Goal: Information Seeking & Learning: Learn about a topic

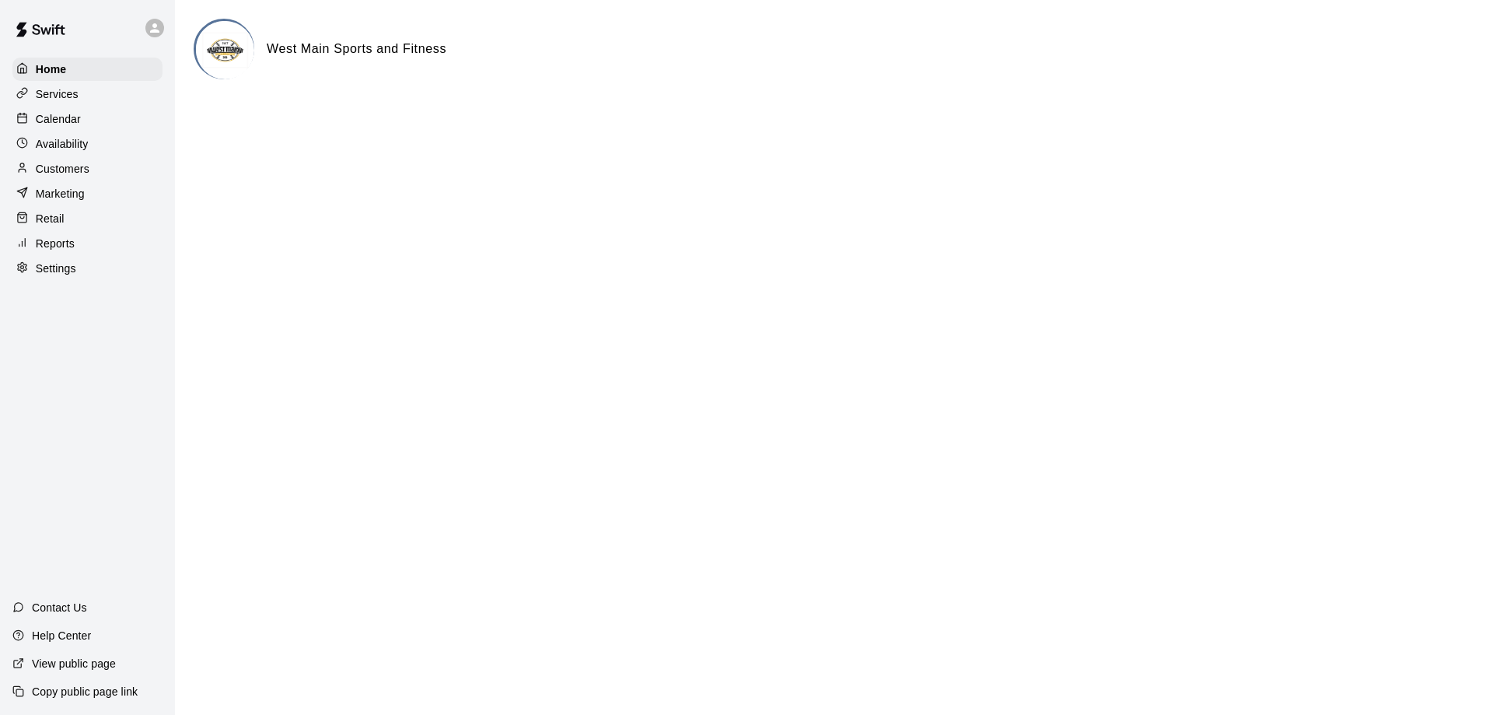
click at [75, 174] on p "Customers" at bounding box center [63, 169] width 54 height 16
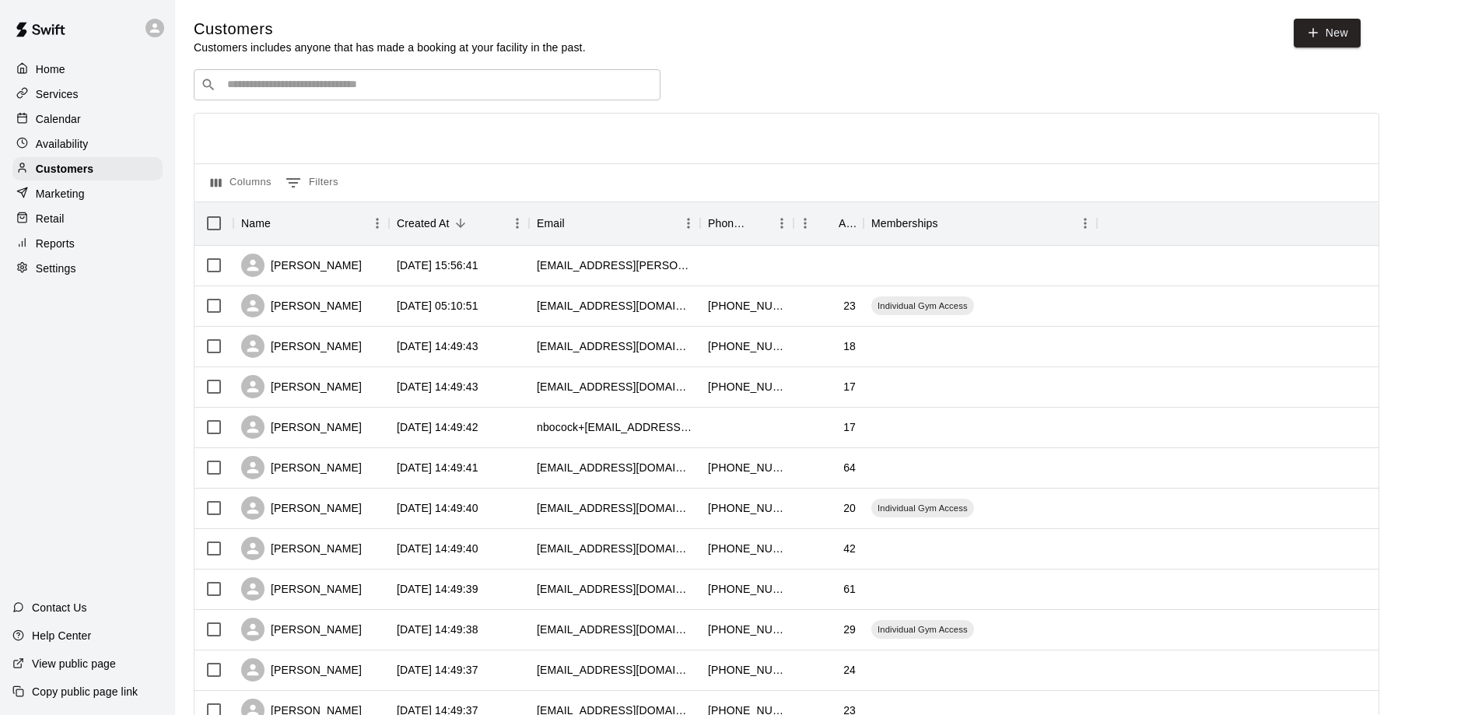
click at [236, 95] on div "​ ​" at bounding box center [427, 84] width 467 height 31
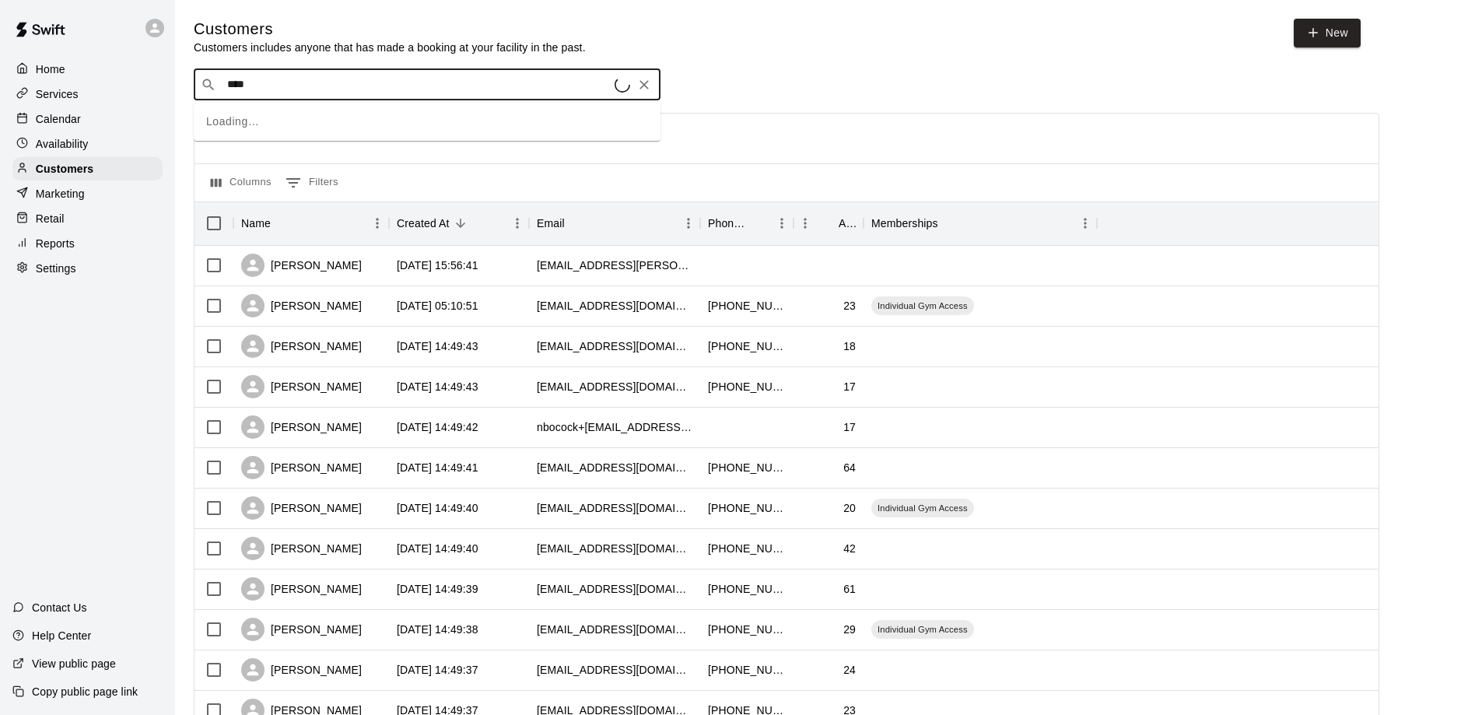
type input "*****"
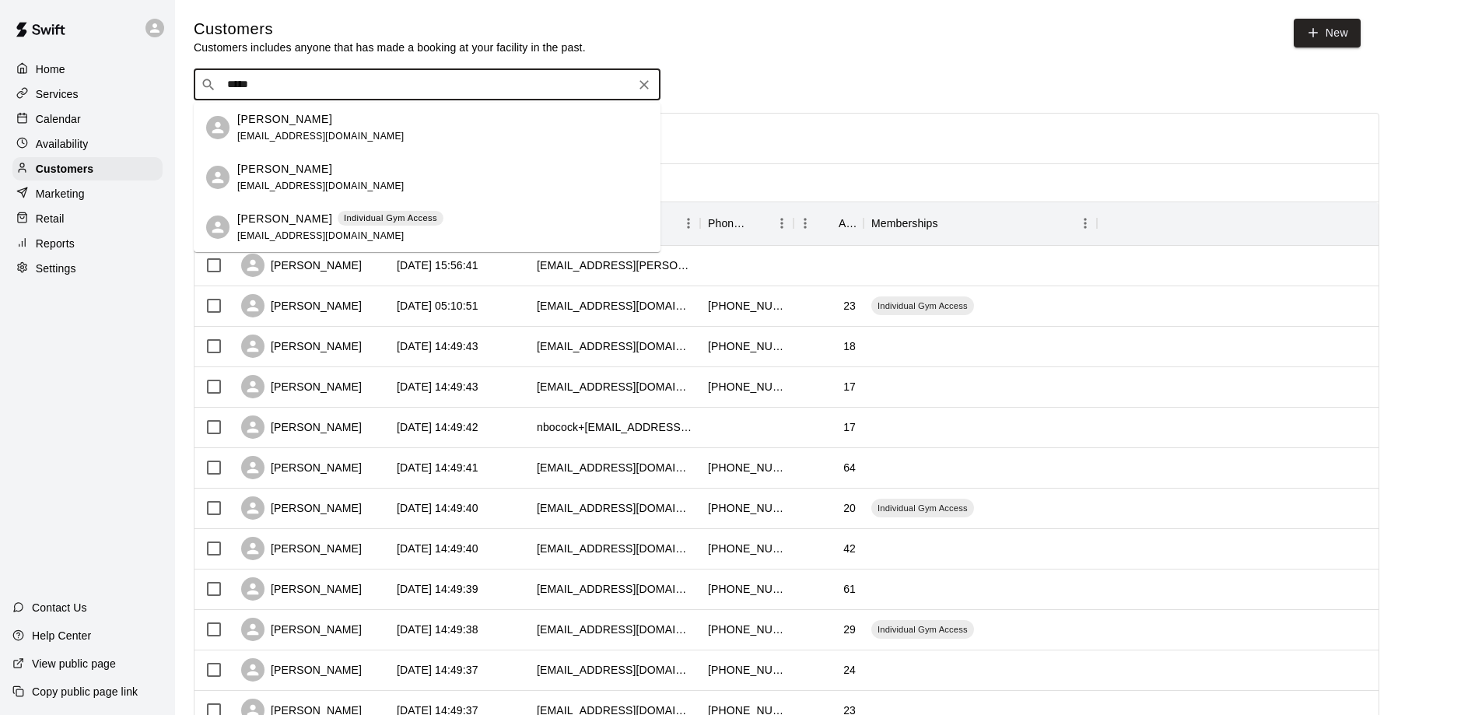
click at [285, 215] on p "[PERSON_NAME]" at bounding box center [284, 219] width 95 height 16
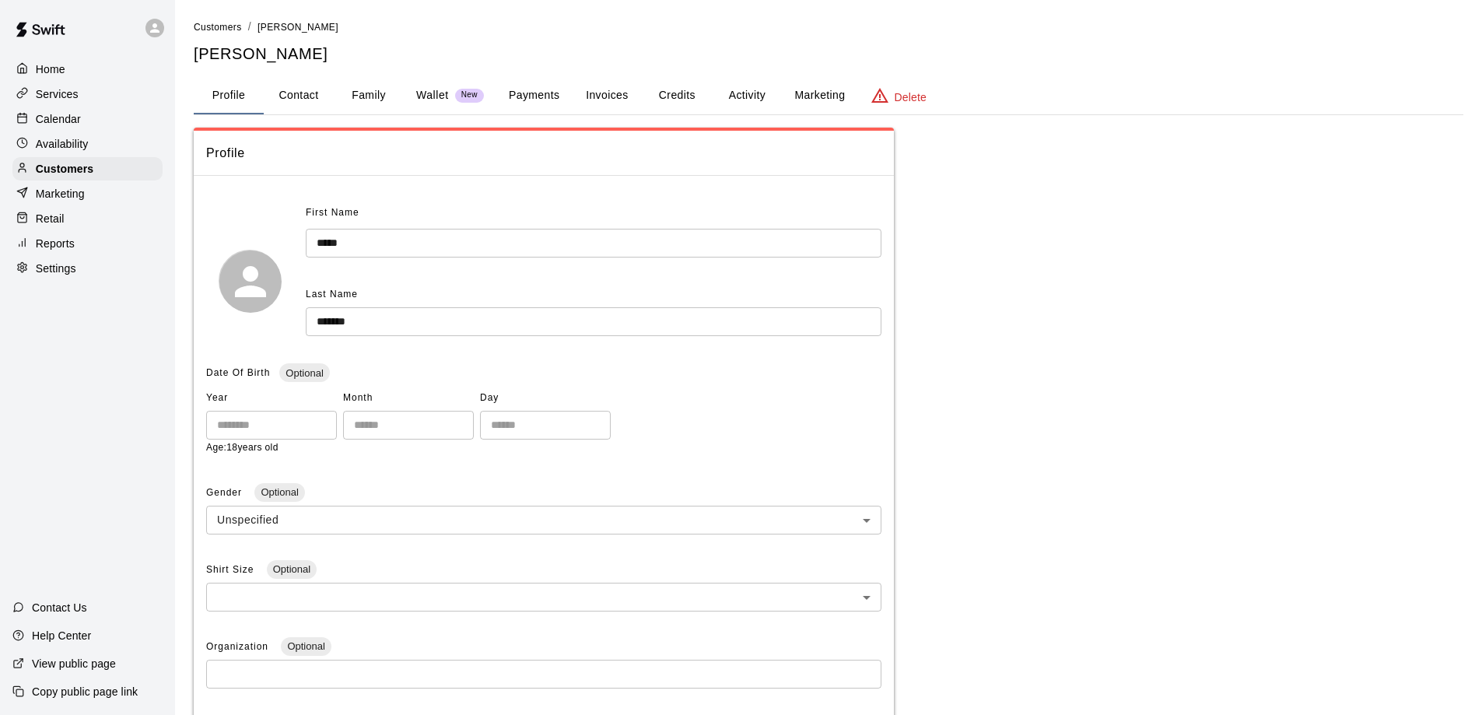
click at [526, 91] on button "Payments" at bounding box center [533, 95] width 75 height 37
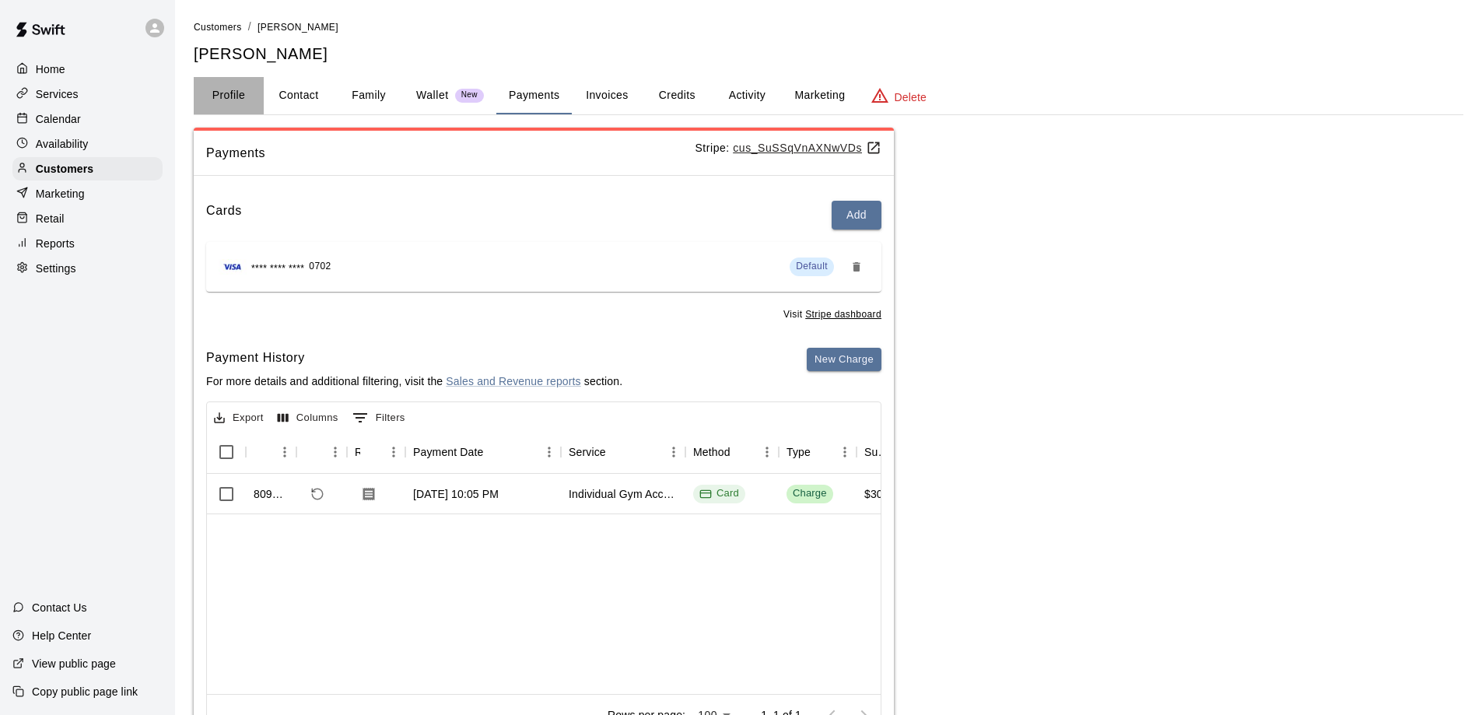
click at [230, 84] on button "Profile" at bounding box center [229, 95] width 70 height 37
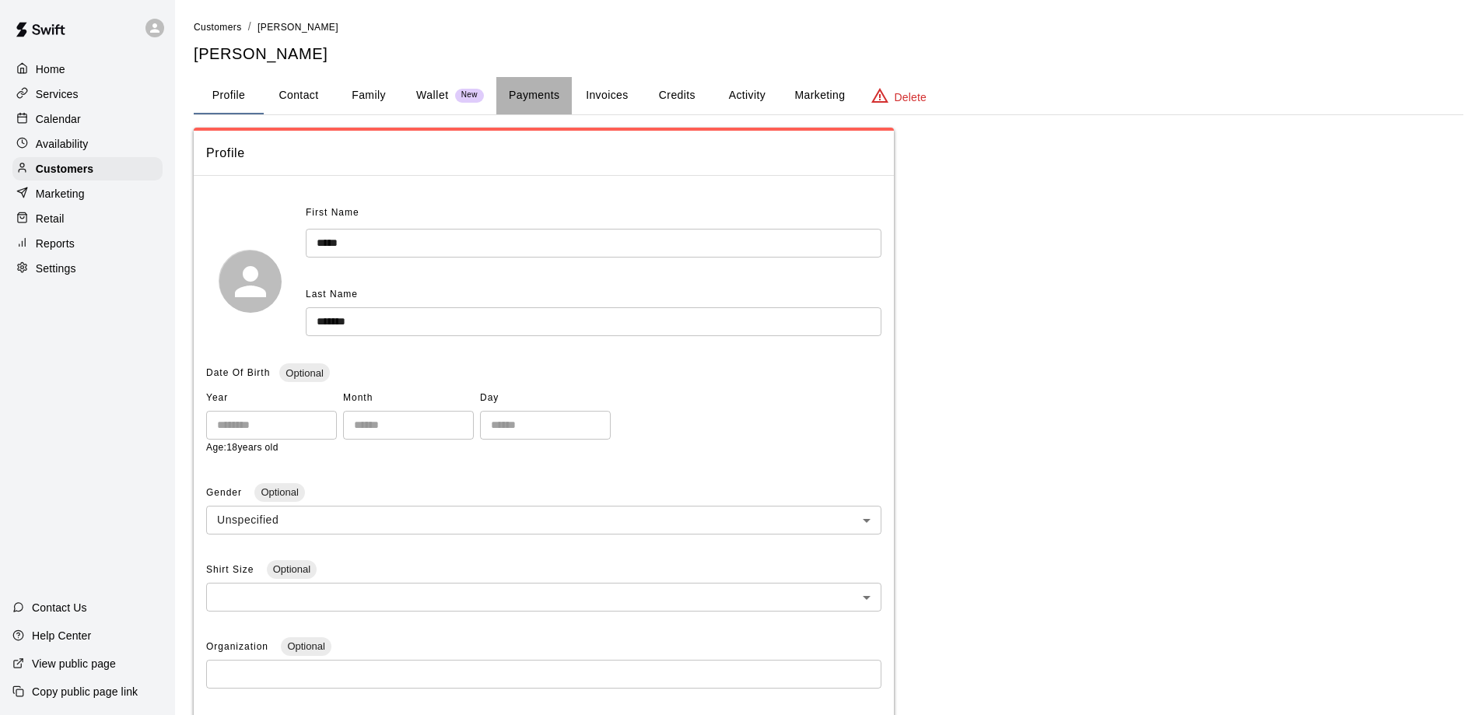
click at [530, 93] on button "Payments" at bounding box center [533, 95] width 75 height 37
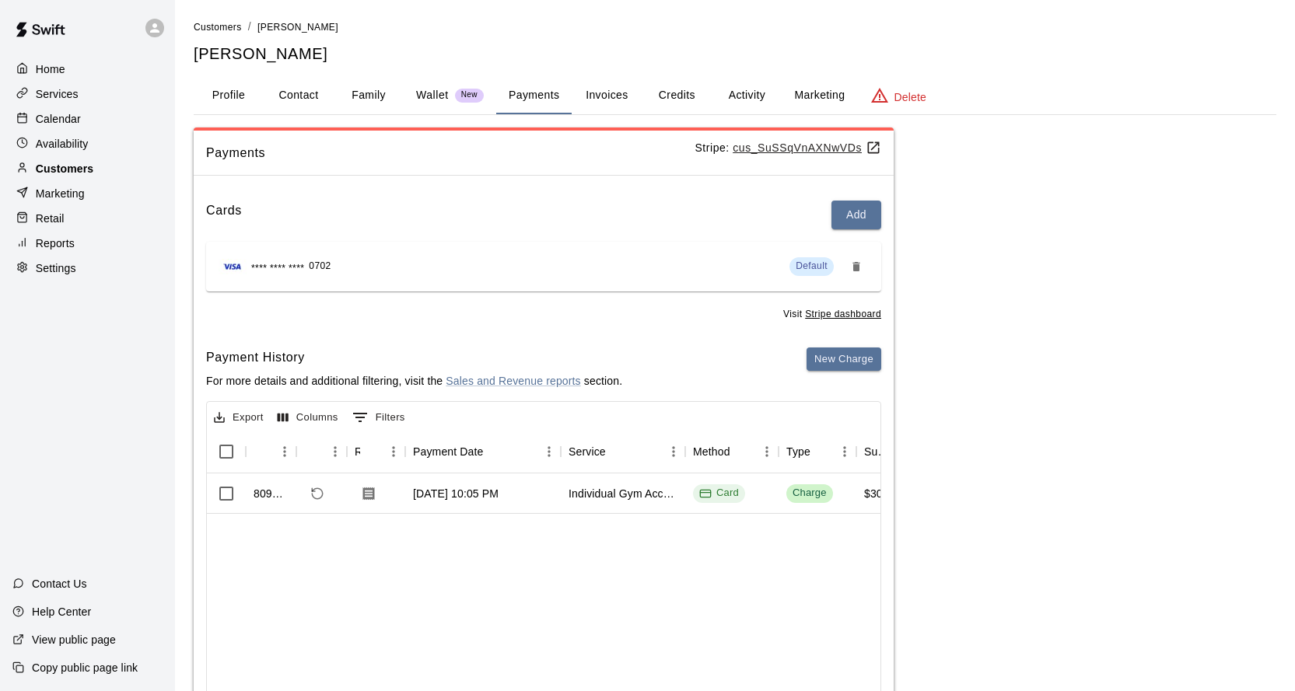
click at [84, 173] on p "Customers" at bounding box center [65, 169] width 58 height 16
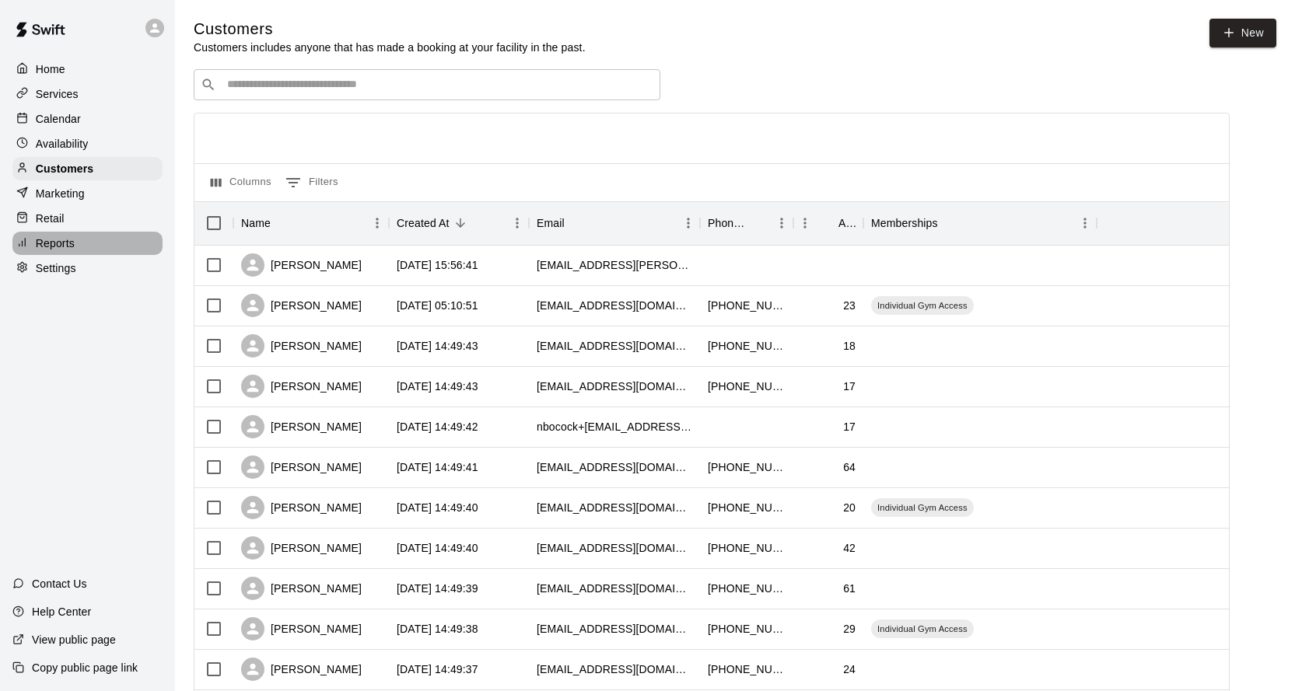
click at [72, 246] on p "Reports" at bounding box center [55, 244] width 39 height 16
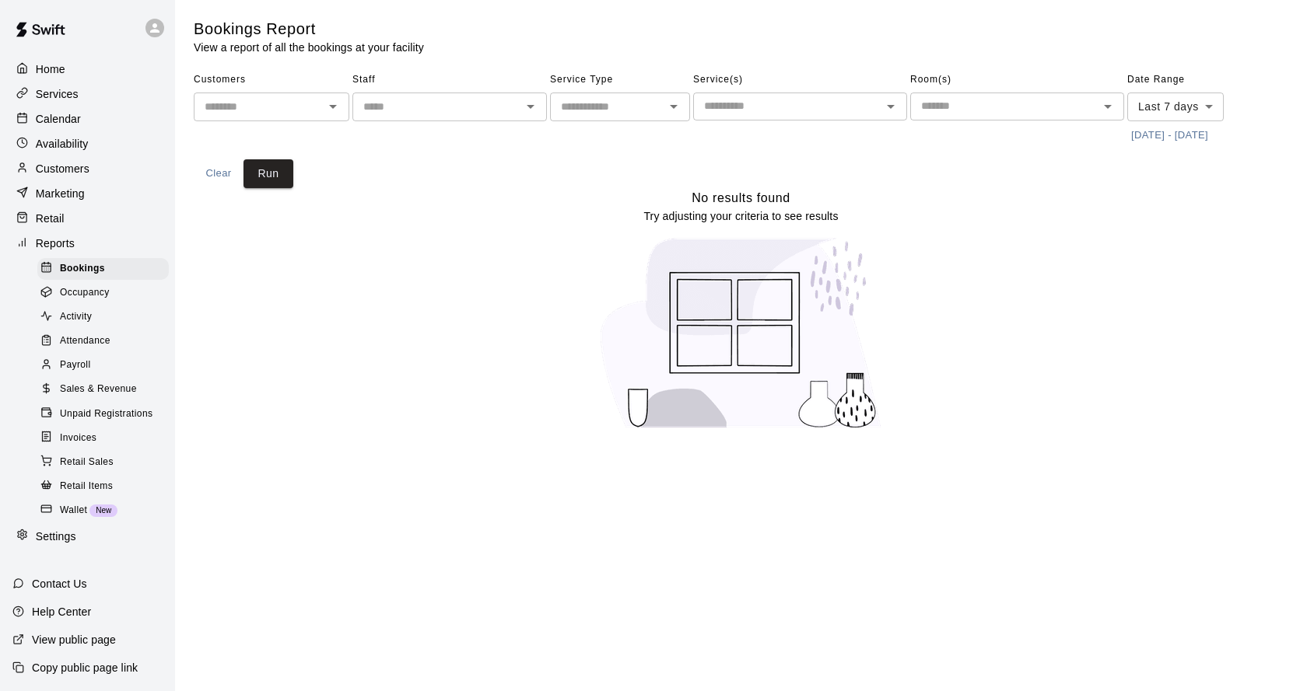
click at [81, 397] on span "Sales & Revenue" at bounding box center [98, 390] width 77 height 16
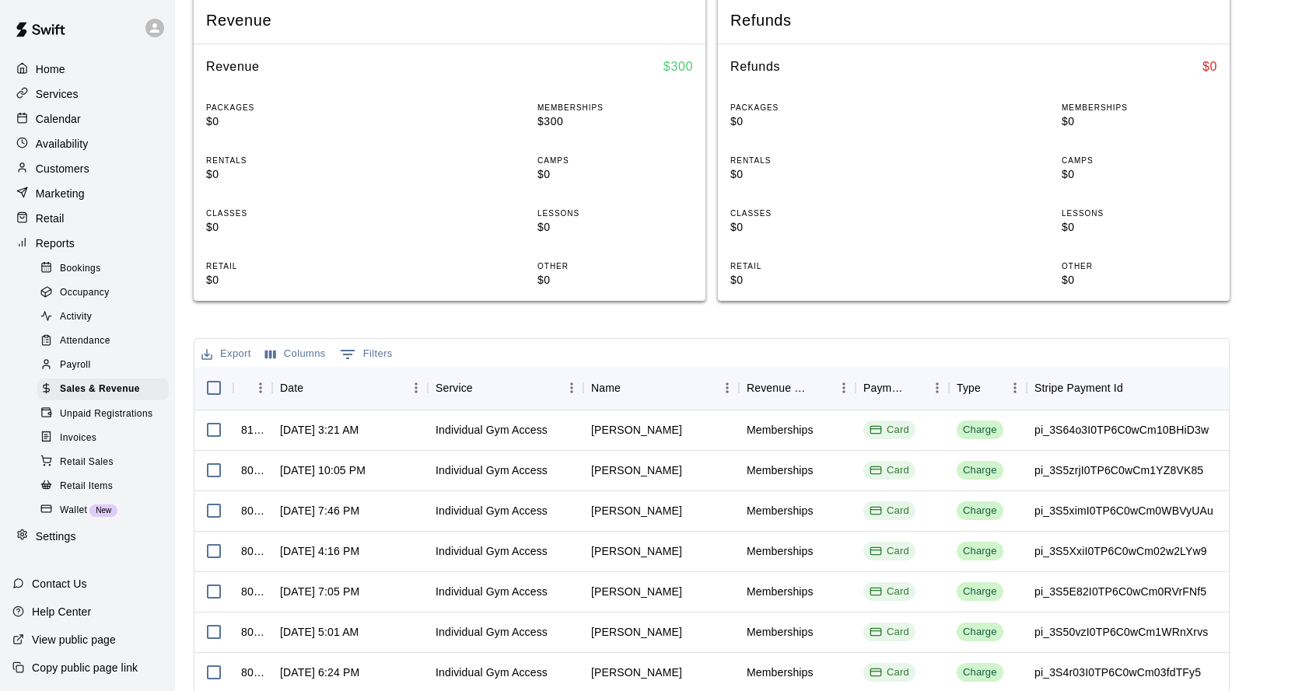
scroll to position [311, 0]
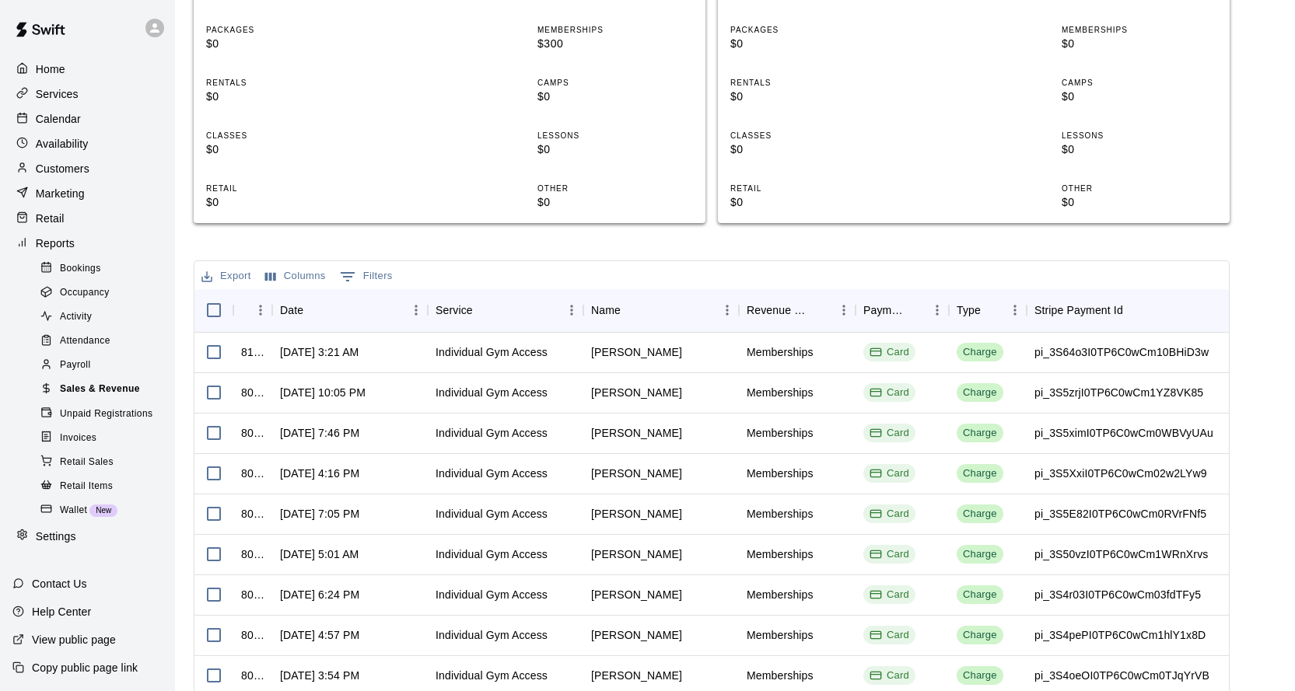
click at [76, 397] on span "Sales & Revenue" at bounding box center [100, 390] width 80 height 16
